Goal: Navigation & Orientation: Go to known website

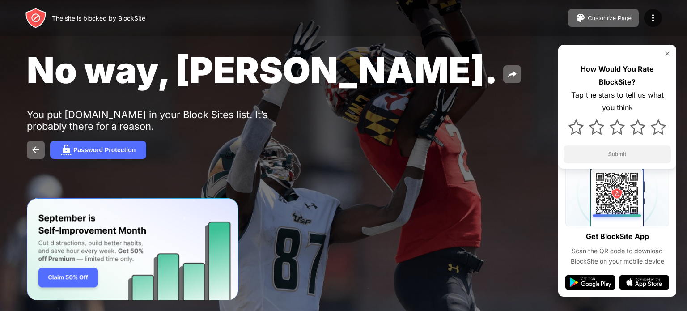
click at [666, 53] on img at bounding box center [666, 53] width 7 height 7
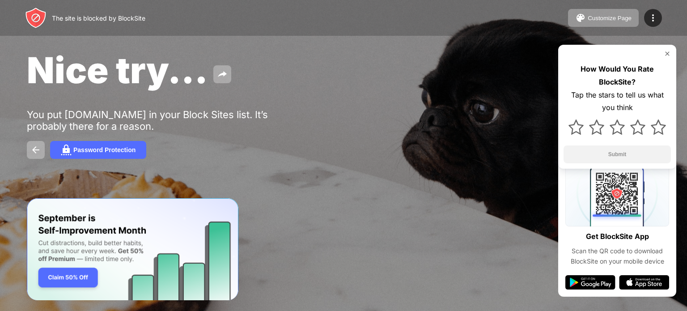
click at [668, 54] on img at bounding box center [666, 53] width 7 height 7
